Goal: Find specific page/section: Find specific page/section

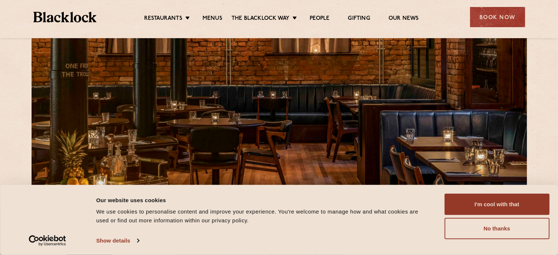
scroll to position [110, 0]
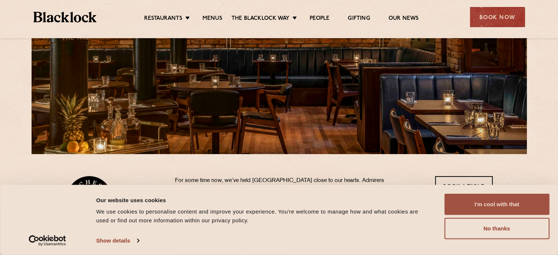
click at [538, 206] on button "I'm cool with that" at bounding box center [496, 204] width 105 height 21
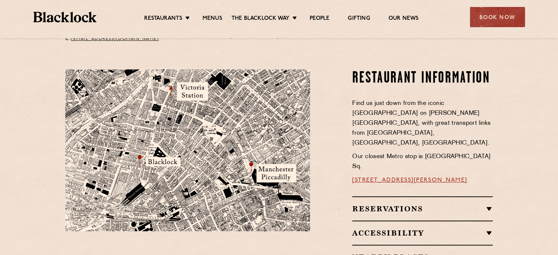
scroll to position [440, 0]
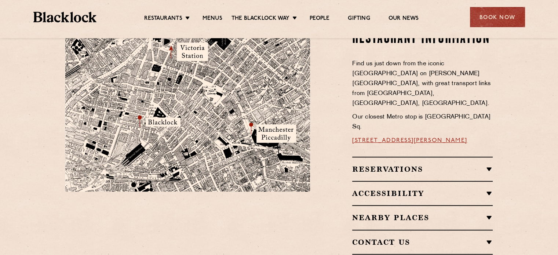
click at [404, 157] on div "Reservations Reservations We know that bookings are important for certain occas…" at bounding box center [422, 169] width 141 height 24
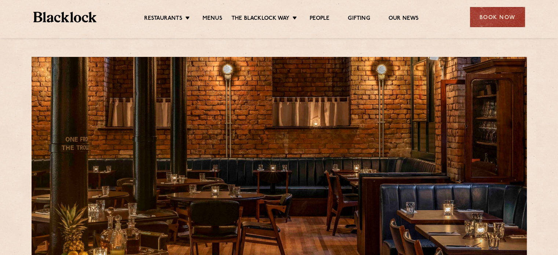
scroll to position [0, 0]
click at [211, 18] on link "Menus" at bounding box center [213, 19] width 20 height 8
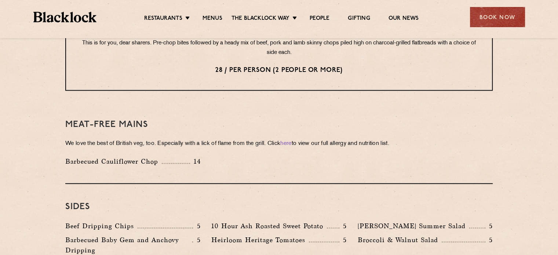
scroll to position [881, 0]
